Goal: Navigation & Orientation: Find specific page/section

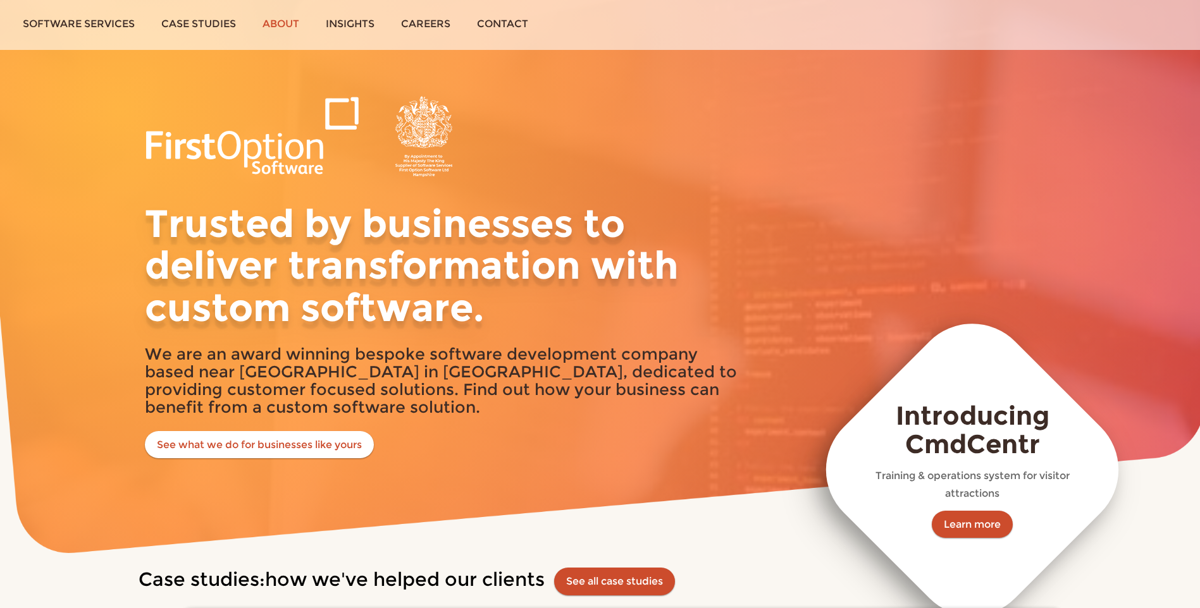
click at [299, 20] on link "About" at bounding box center [280, 23] width 63 height 47
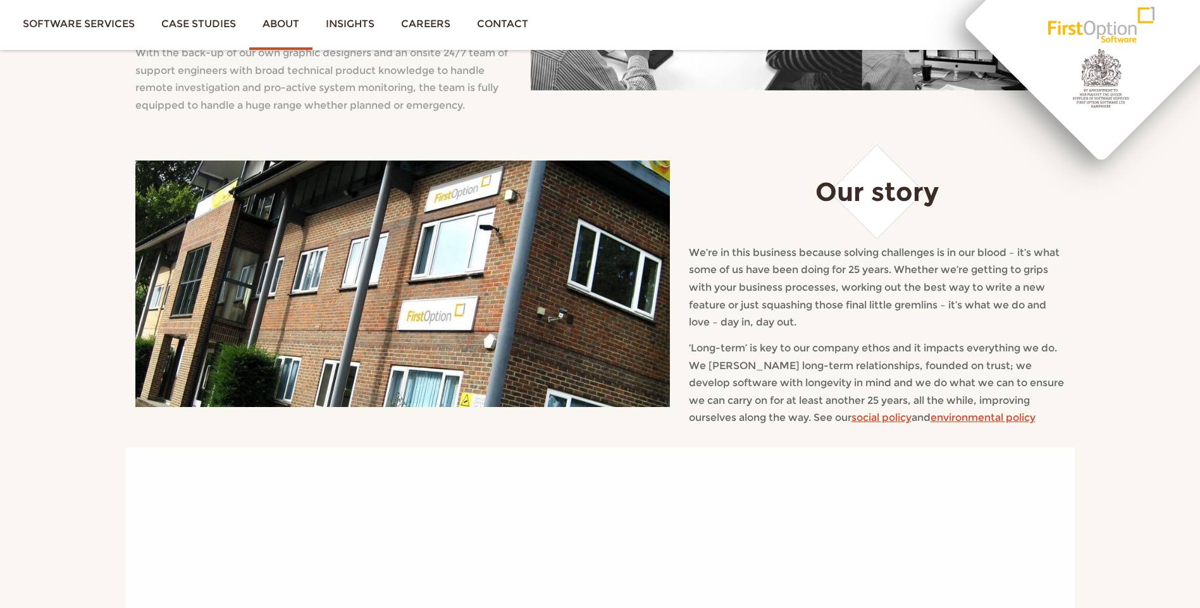
scroll to position [822, 0]
